Goal: Task Accomplishment & Management: Manage account settings

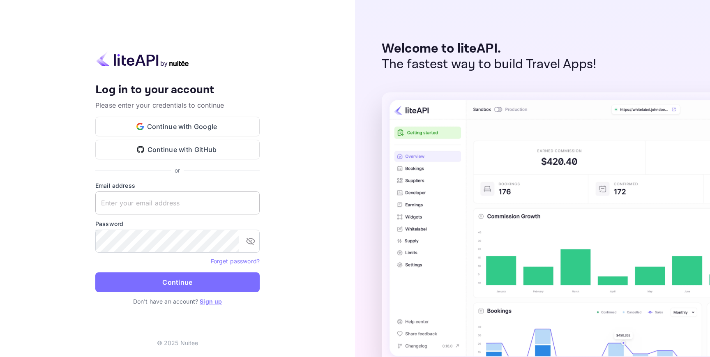
click at [191, 209] on input "text" at bounding box center [177, 202] width 164 height 23
type input "[EMAIL_ADDRESS][DOMAIN_NAME]"
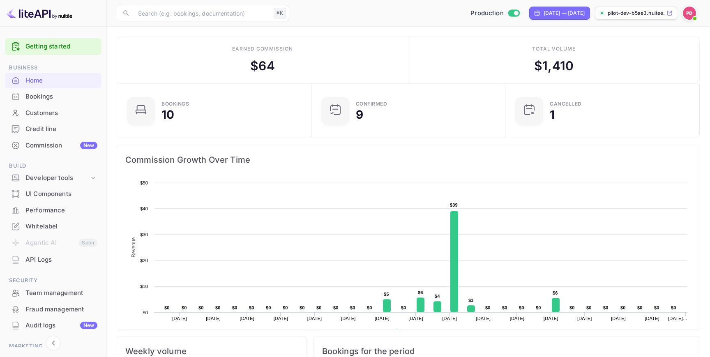
scroll to position [23, 0]
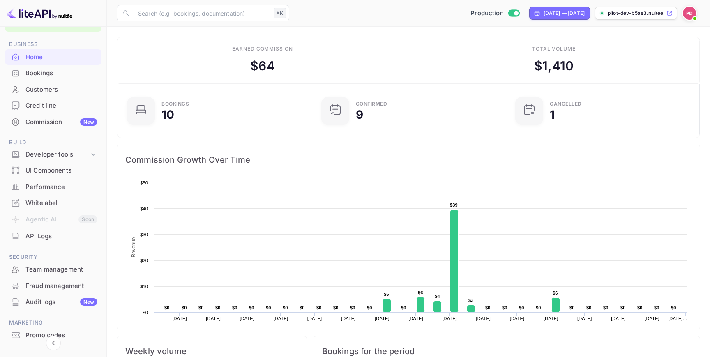
click at [71, 128] on div "Commission New" at bounding box center [53, 122] width 96 height 16
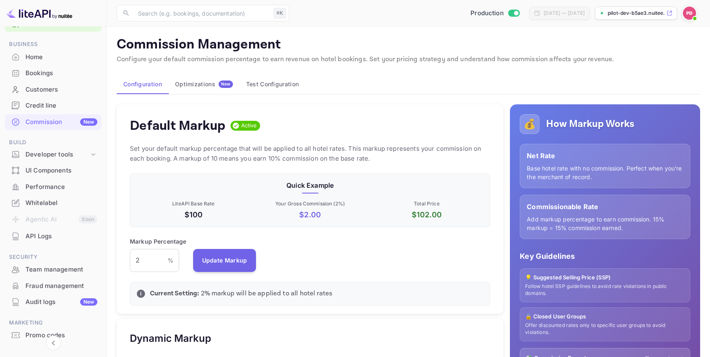
scroll to position [146, 360]
click at [159, 263] on input "2" at bounding box center [149, 260] width 38 height 23
click at [689, 11] on img at bounding box center [688, 13] width 13 height 13
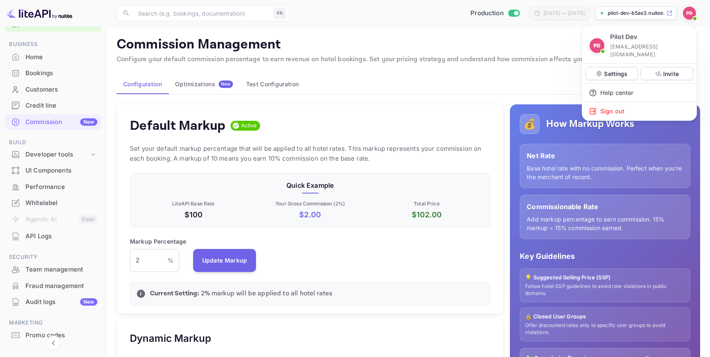
click at [689, 11] on div at bounding box center [355, 178] width 710 height 357
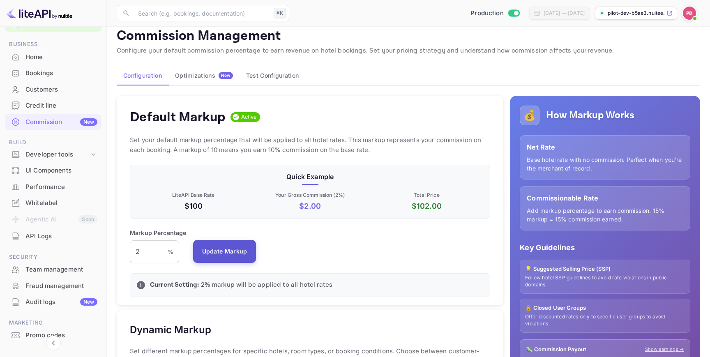
scroll to position [0, 0]
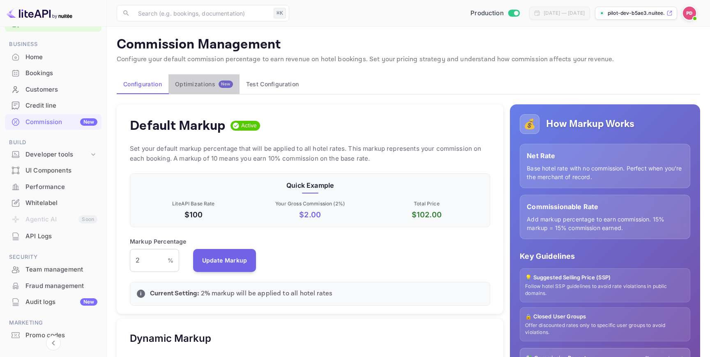
click at [209, 88] on button "Optimizations New" at bounding box center [203, 84] width 71 height 20
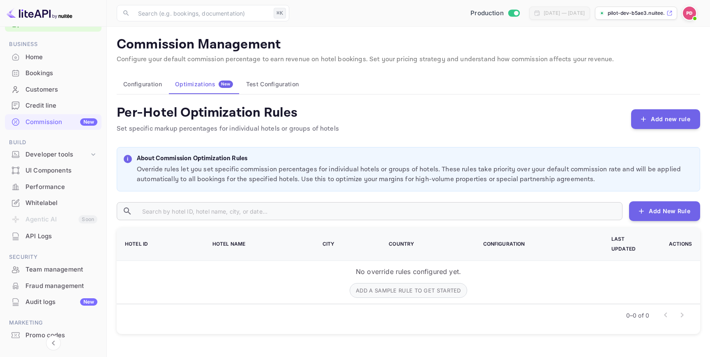
click at [137, 85] on button "Configuration" at bounding box center [143, 84] width 52 height 20
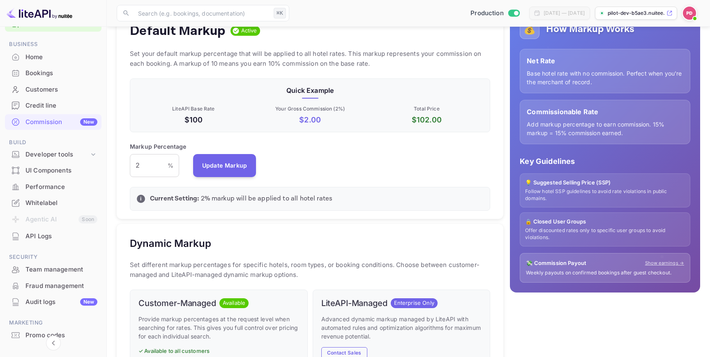
scroll to position [64, 0]
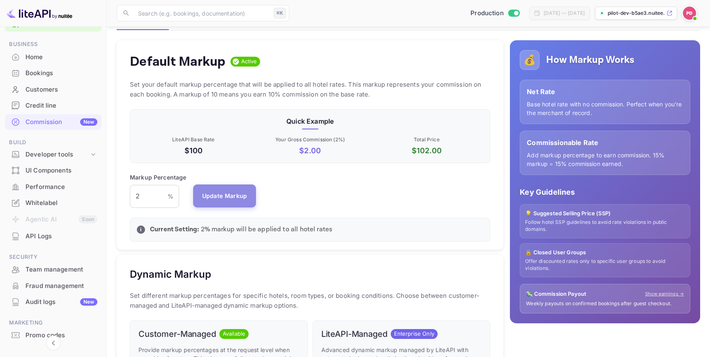
click at [222, 202] on button "Update Markup" at bounding box center [224, 195] width 63 height 23
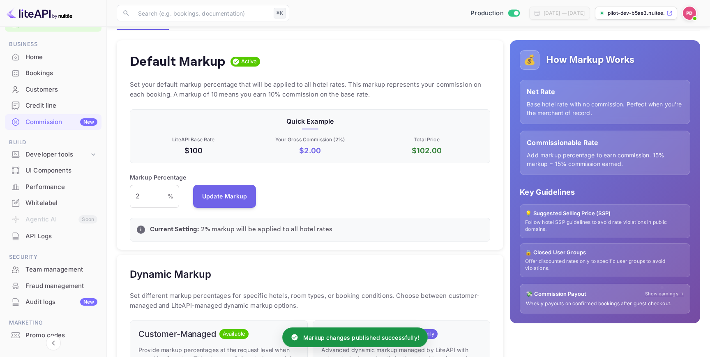
click at [233, 253] on div "Default Markup Active Set your default markup percentage that will be applied t…" at bounding box center [306, 352] width 393 height 637
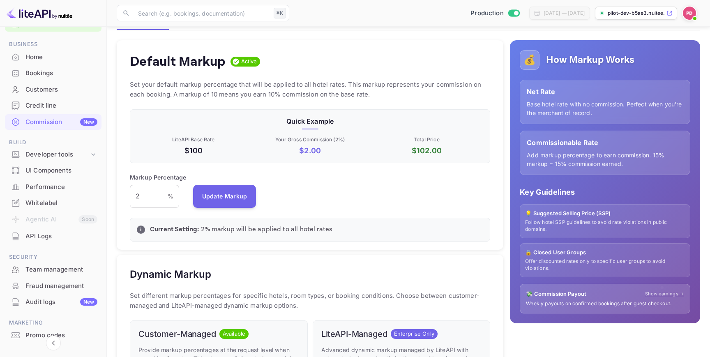
click at [340, 218] on div "i Current Setting: 2 % markup will be applied to all hotel rates" at bounding box center [310, 230] width 360 height 24
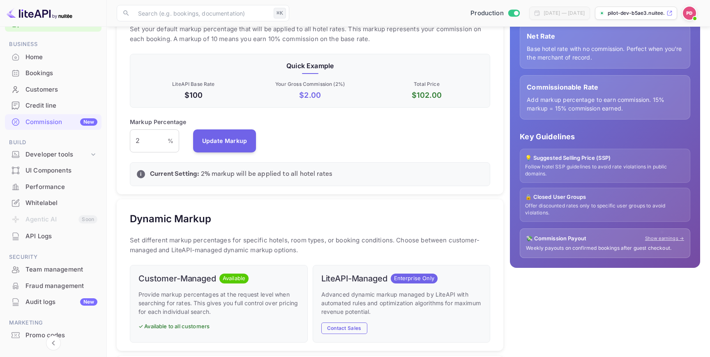
scroll to position [117, 0]
